Goal: Use online tool/utility

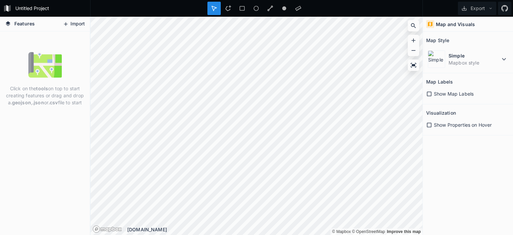
click at [80, 27] on button "Import" at bounding box center [73, 24] width 29 height 11
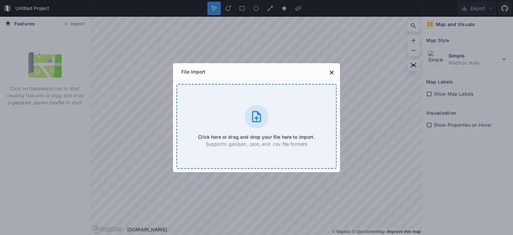
click at [244, 123] on div "Click here or drag and drop your file here to import. Supports .geojson, .json,…" at bounding box center [256, 126] width 160 height 85
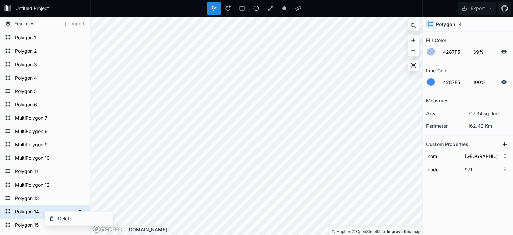
click at [42, 208] on form "Polygon 14" at bounding box center [44, 212] width 62 height 10
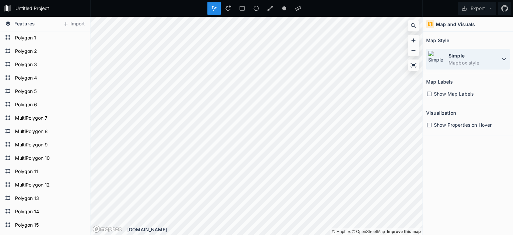
click at [486, 67] on div "Simple Mapbox style" at bounding box center [467, 59] width 83 height 21
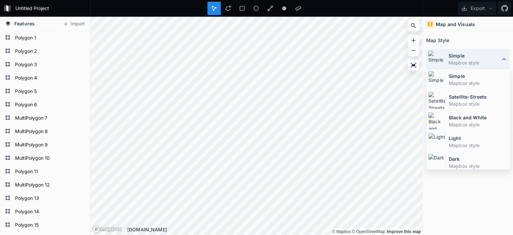
click at [474, 59] on dd "Mapbox style" at bounding box center [473, 62] width 51 height 7
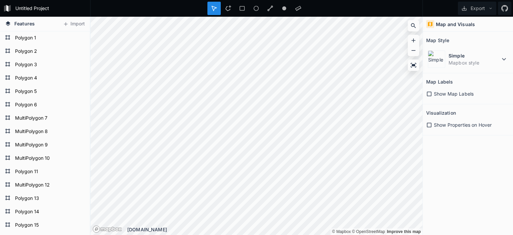
click at [467, 27] on h4 "Map and Visuals" at bounding box center [455, 24] width 39 height 7
click at [466, 25] on h4 "Map and Visuals" at bounding box center [455, 24] width 39 height 7
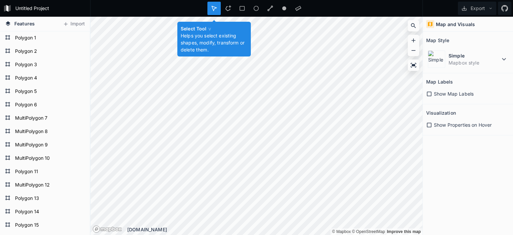
click at [213, 8] on icon at bounding box center [214, 8] width 5 height 5
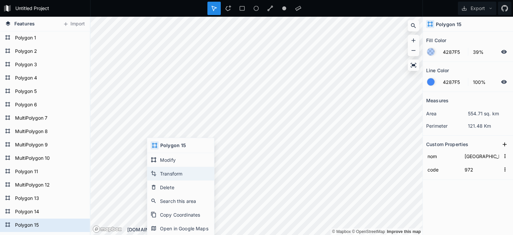
click at [163, 173] on div "Transform" at bounding box center [180, 174] width 67 height 14
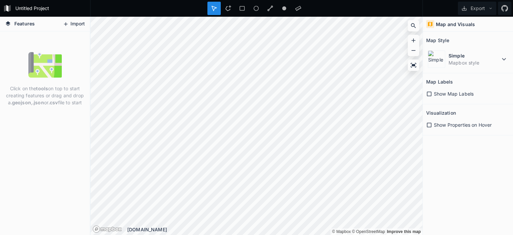
click at [78, 21] on button "Import" at bounding box center [73, 24] width 29 height 11
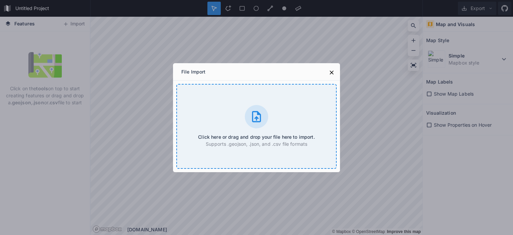
click at [255, 121] on icon at bounding box center [256, 116] width 9 height 11
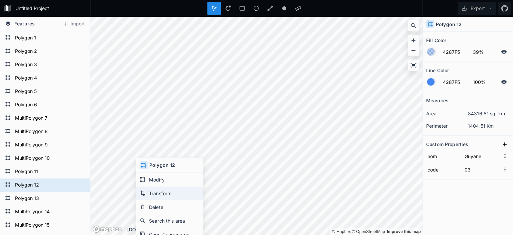
click at [156, 189] on div "Transform" at bounding box center [169, 193] width 67 height 14
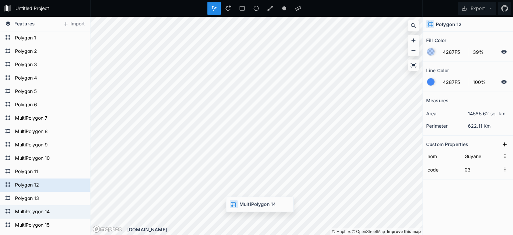
type input "Mayotte"
type input "06"
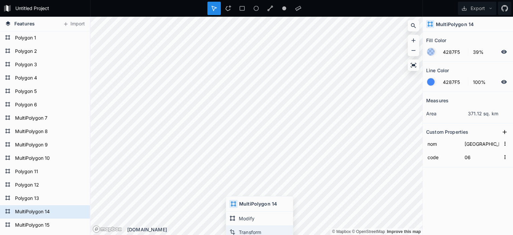
click at [247, 226] on div "Transform" at bounding box center [259, 232] width 67 height 14
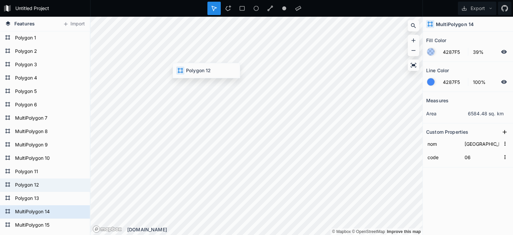
type input "Guyane"
type input "03"
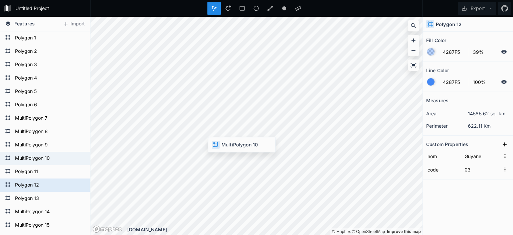
type input "[GEOGRAPHIC_DATA]"
type input "01"
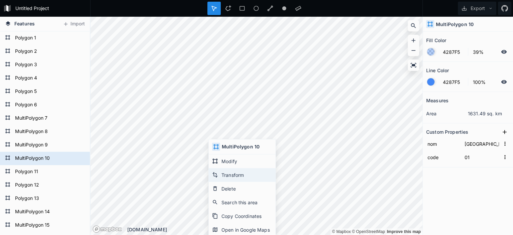
click at [222, 177] on div "Transform" at bounding box center [242, 175] width 67 height 14
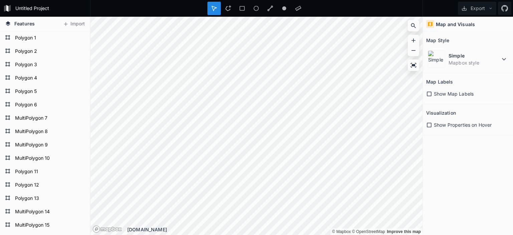
click at [25, 23] on span "Features" at bounding box center [24, 23] width 20 height 7
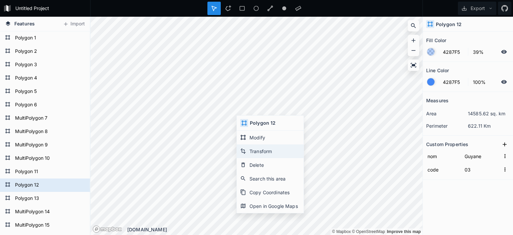
click at [258, 151] on div "Transform" at bounding box center [270, 151] width 67 height 14
